Goal: Information Seeking & Learning: Understand process/instructions

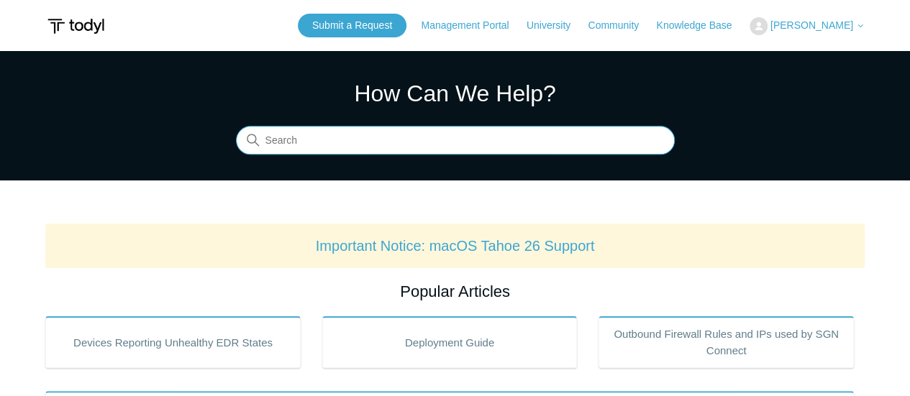
click at [355, 141] on input "Search" at bounding box center [455, 141] width 439 height 29
type input "unlock"
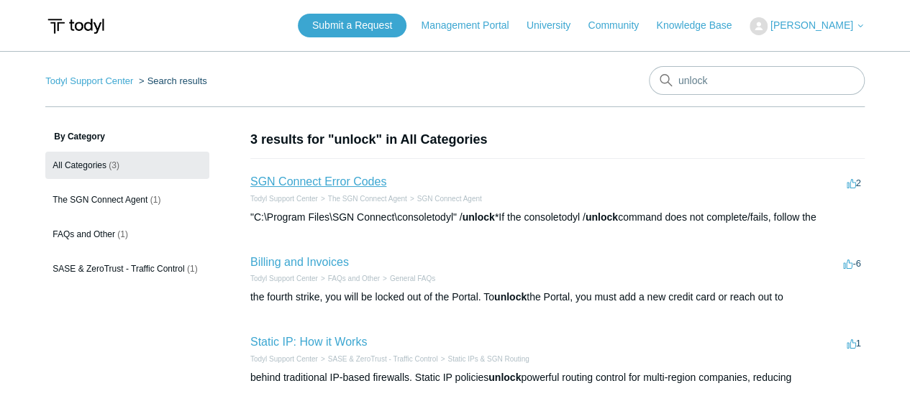
click at [340, 180] on link "SGN Connect Error Codes" at bounding box center [318, 182] width 136 height 12
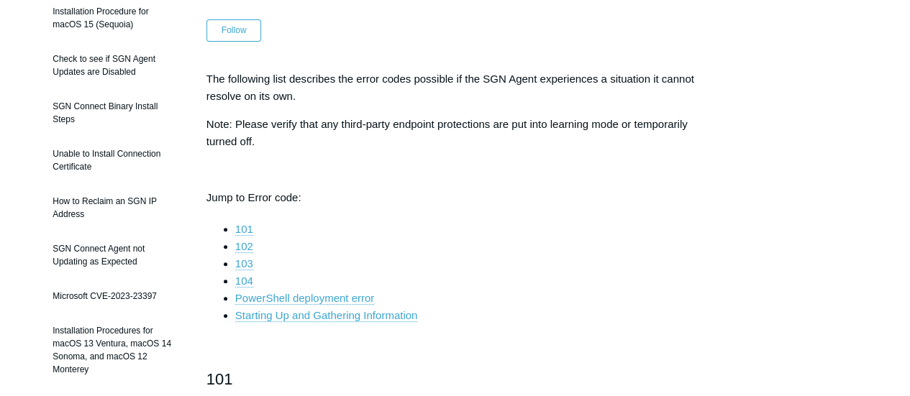
scroll to position [152, 0]
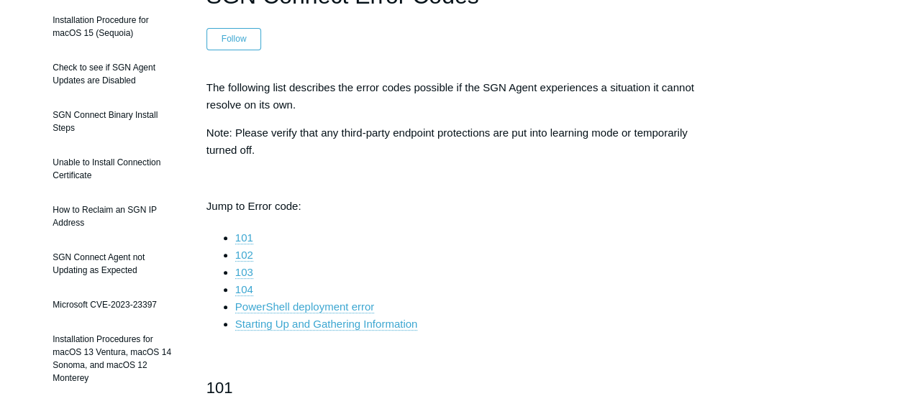
click at [378, 278] on li "103" at bounding box center [469, 272] width 468 height 17
click at [245, 286] on link "104" at bounding box center [244, 290] width 18 height 13
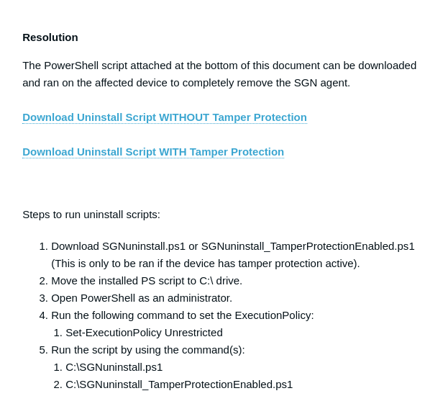
scroll to position [2613, 0]
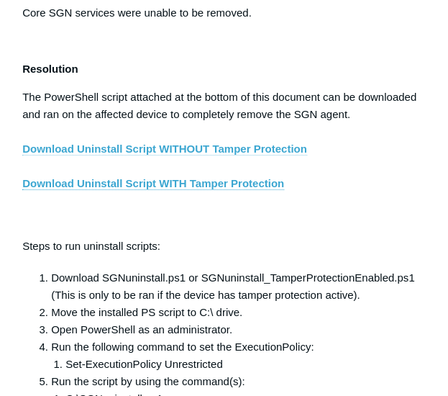
click at [201, 155] on link "Download Uninstall Script WITHOUT Tamper Protection" at bounding box center [164, 148] width 285 height 13
click at [229, 76] on p "Resolution" at bounding box center [224, 68] width 404 height 17
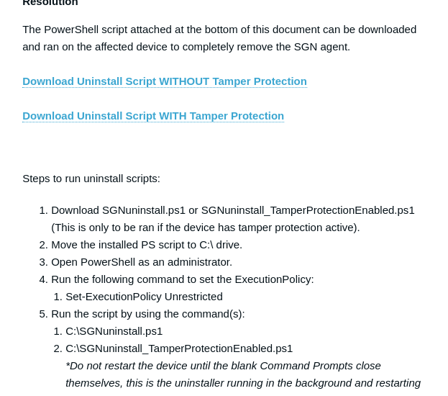
scroll to position [2688, 0]
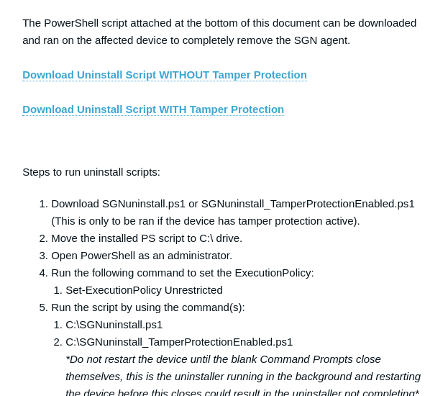
click at [166, 230] on li "Download SGNuninstall.ps1 or SGNuninstall_TamperProtectionEnabled.ps1 (This is …" at bounding box center [238, 212] width 375 height 35
click at [139, 235] on li "Move the installed PS script to C:\ drive." at bounding box center [238, 238] width 375 height 17
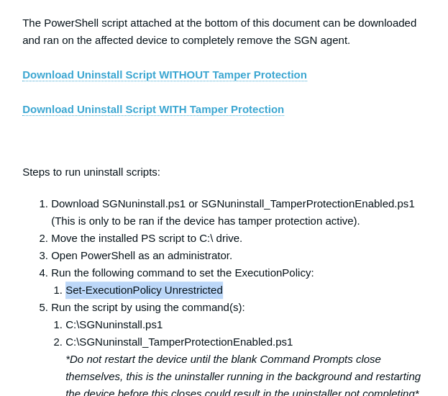
drag, startPoint x: 225, startPoint y: 296, endPoint x: 60, endPoint y: 302, distance: 164.9
click at [65, 299] on li "Set-ExecutionPolicy Unrestricted" at bounding box center [245, 289] width 361 height 17
copy li "Set-ExecutionPolicy Unrestricted"
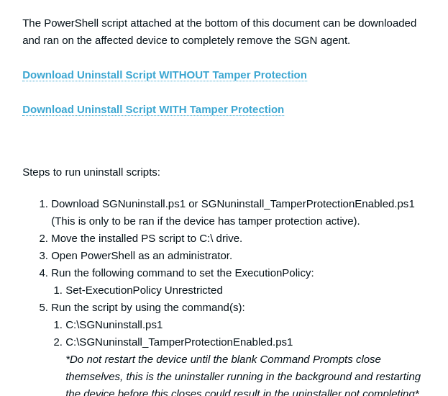
click at [214, 306] on li "Run the script by using the command(s): C:\SGNuninstall.ps1 C:\SGNuninstall_Tam…" at bounding box center [238, 351] width 375 height 104
drag, startPoint x: 168, startPoint y: 327, endPoint x: 69, endPoint y: 325, distance: 99.3
click at [69, 325] on li "C:\SGNuninstall.ps1" at bounding box center [245, 324] width 361 height 17
copy li "C:\SGNuninstall.ps1"
click at [128, 247] on li "Move the installed PS script to C:\ drive." at bounding box center [238, 238] width 375 height 17
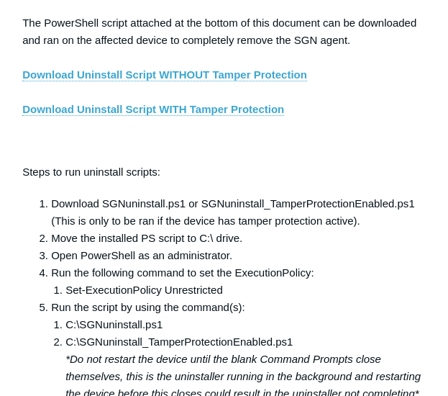
click at [75, 331] on li "C:\SGNuninstall.ps1" at bounding box center [245, 324] width 361 height 17
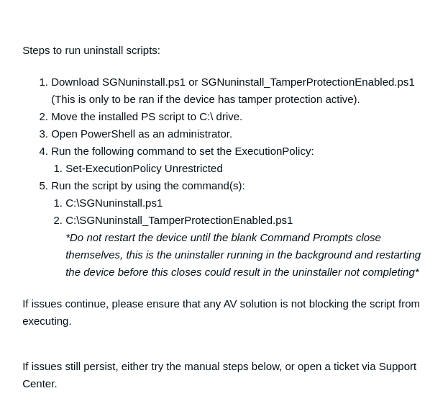
scroll to position [2810, 0]
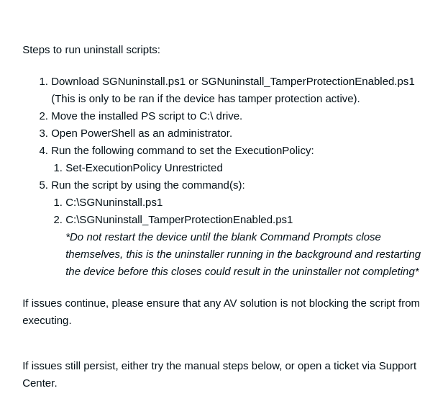
click at [294, 52] on p "Steps to run uninstall scripts:" at bounding box center [224, 49] width 404 height 17
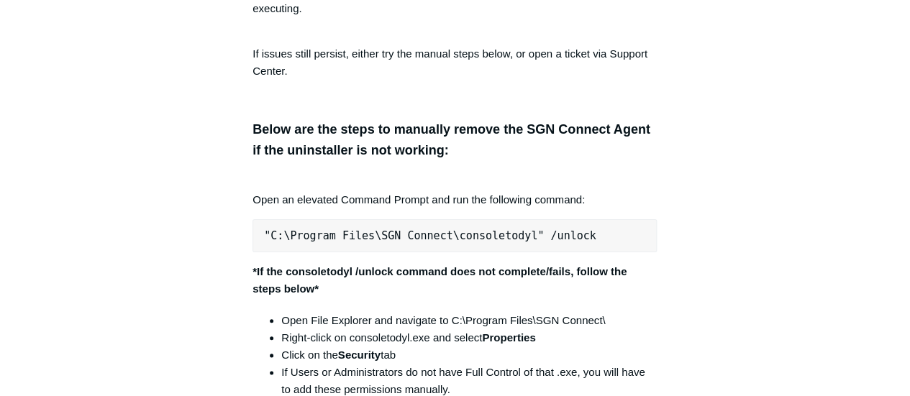
scroll to position [3124, 0]
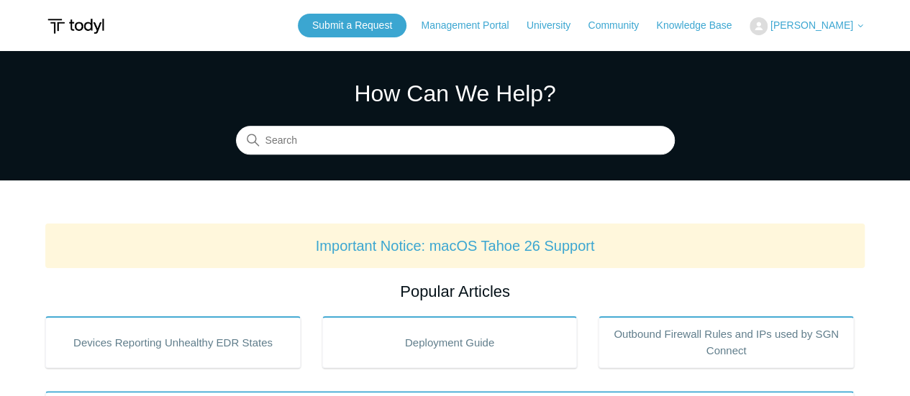
click at [763, 241] on p "Important Notice: macOS Tahoe 26 Support" at bounding box center [455, 246] width 797 height 22
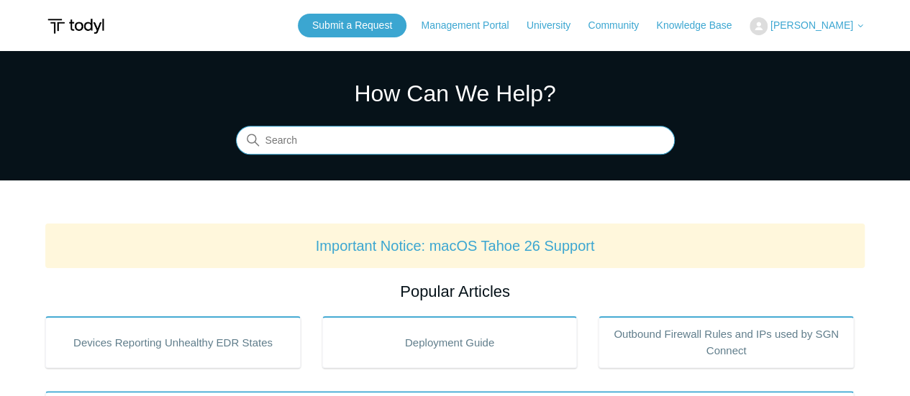
click at [556, 153] on input "Search" at bounding box center [455, 141] width 439 height 29
type input "104"
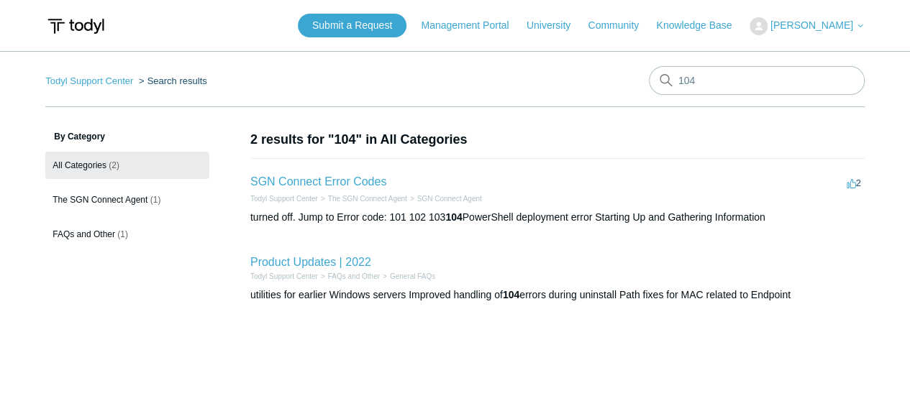
scroll to position [1, 0]
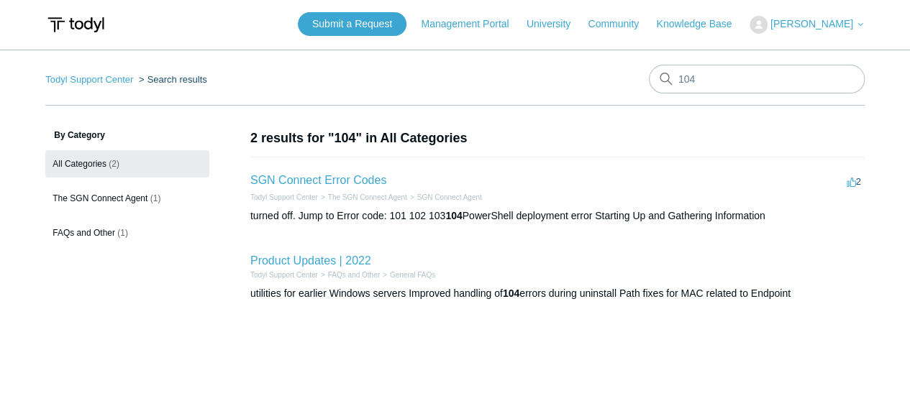
click at [362, 187] on h2 "SGN Connect Error Codes" at bounding box center [318, 180] width 136 height 17
click at [371, 186] on link "SGN Connect Error Codes" at bounding box center [318, 180] width 136 height 12
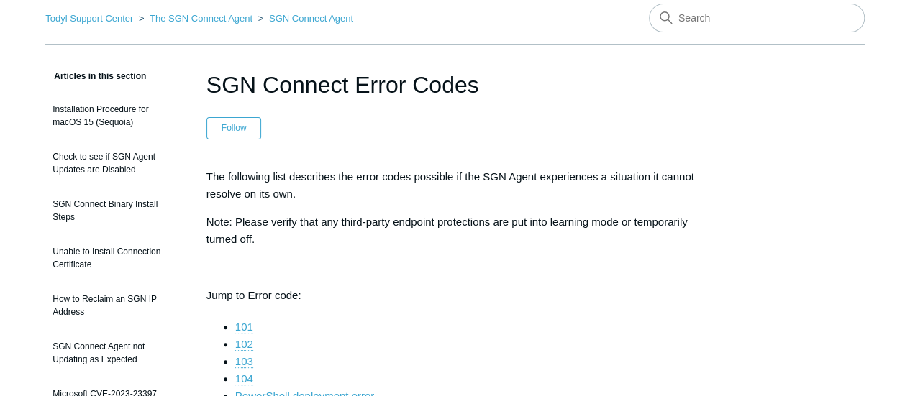
scroll to position [63, 0]
click at [250, 379] on link "104" at bounding box center [244, 378] width 18 height 13
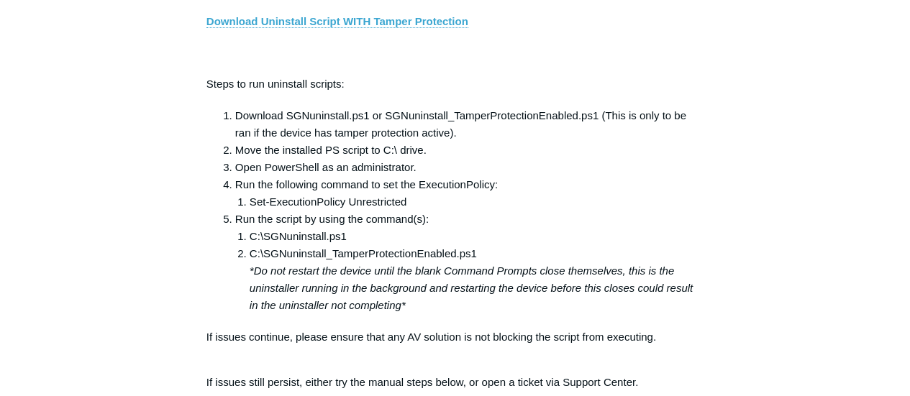
scroll to position [2616, 0]
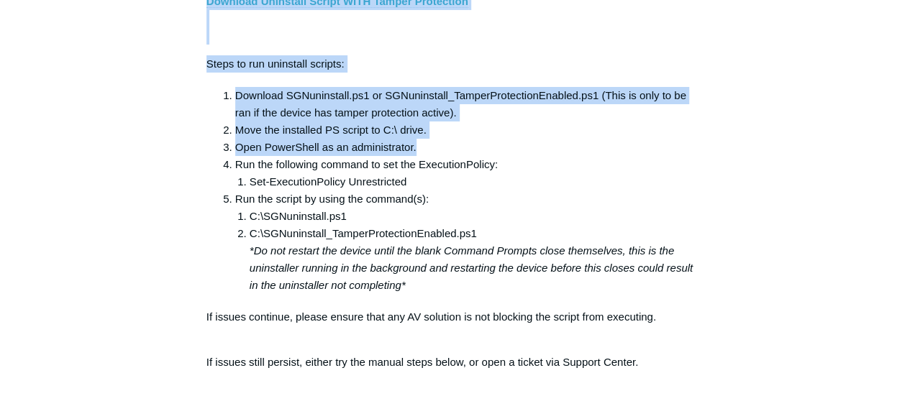
drag, startPoint x: 164, startPoint y: 267, endPoint x: 453, endPoint y: 173, distance: 304.0
click at [453, 156] on li "Open PowerShell as an administrator." at bounding box center [469, 147] width 468 height 17
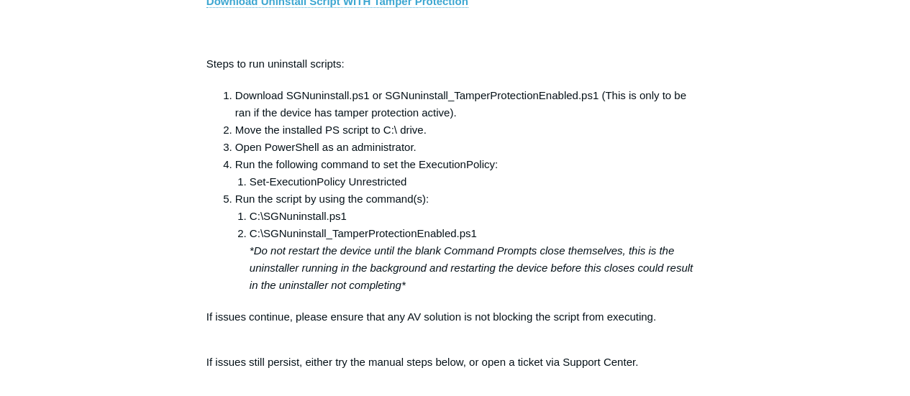
click at [453, 156] on li "Open PowerShell as an administrator." at bounding box center [469, 147] width 468 height 17
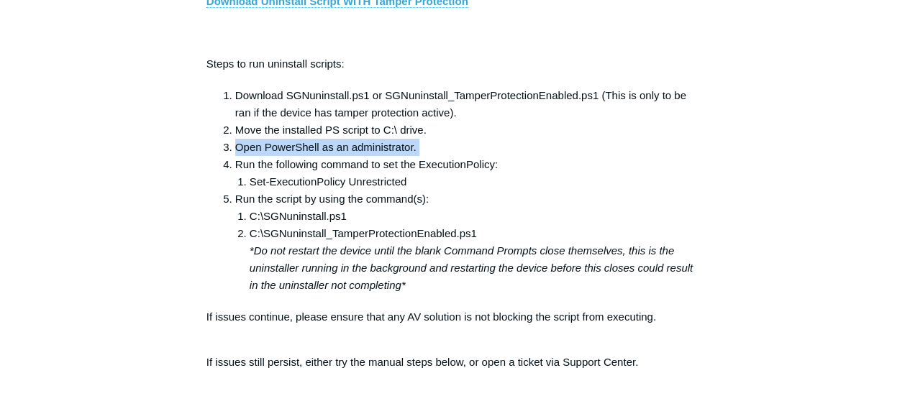
click at [453, 156] on li "Open PowerShell as an administrator." at bounding box center [469, 147] width 468 height 17
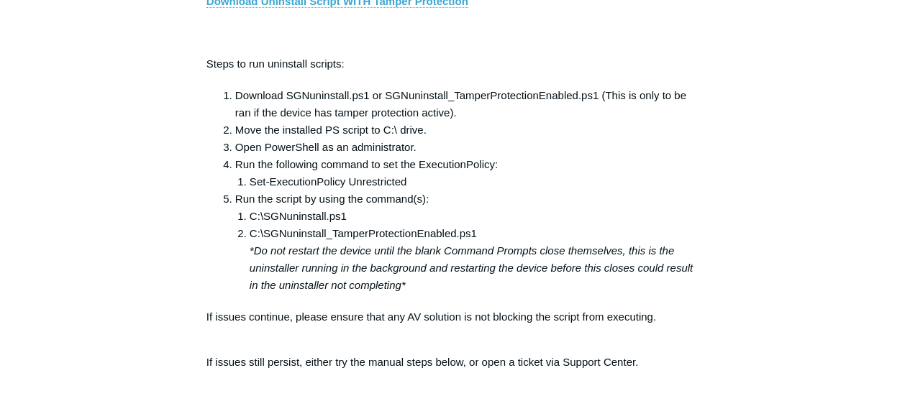
drag, startPoint x: 453, startPoint y: 215, endPoint x: 417, endPoint y: 207, distance: 37.7
click at [417, 207] on ol "Download SGNuninstall.ps1 or SGNuninstall_TamperProtectionEnabled.ps1 (This is …" at bounding box center [462, 190] width 483 height 207
click at [417, 191] on li "Set-ExecutionPolicy Unrestricted" at bounding box center [477, 181] width 454 height 17
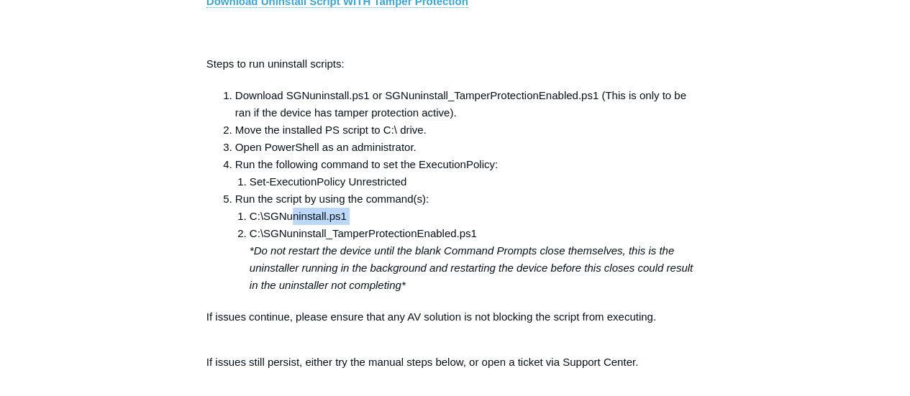
drag, startPoint x: 239, startPoint y: 251, endPoint x: 291, endPoint y: 240, distance: 53.1
click at [291, 240] on ol "C:\SGNuninstall.ps1 C:\SGNuninstall_TamperProtectionEnabled.ps1 *Do not restart…" at bounding box center [469, 251] width 468 height 86
drag, startPoint x: 248, startPoint y: 240, endPoint x: 341, endPoint y: 261, distance: 96.0
click at [341, 261] on li "C:\SGNuninstall_TamperProtectionEnabled.ps1 *Do not restart the device until th…" at bounding box center [477, 259] width 454 height 69
drag, startPoint x: 364, startPoint y: 233, endPoint x: 243, endPoint y: 240, distance: 121.1
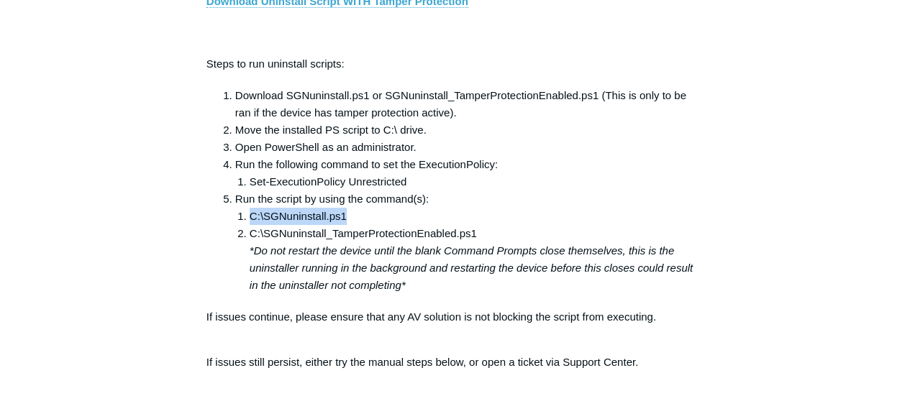
click at [250, 225] on li "C:\SGNuninstall.ps1" at bounding box center [477, 216] width 454 height 17
copy li "C:\SGNuninstall.ps1"
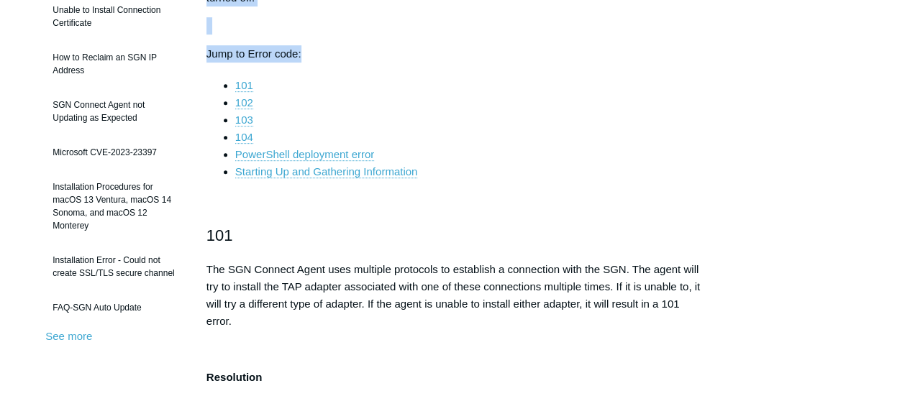
drag, startPoint x: 168, startPoint y: 259, endPoint x: 557, endPoint y: 65, distance: 434.8
